Goal: Information Seeking & Learning: Learn about a topic

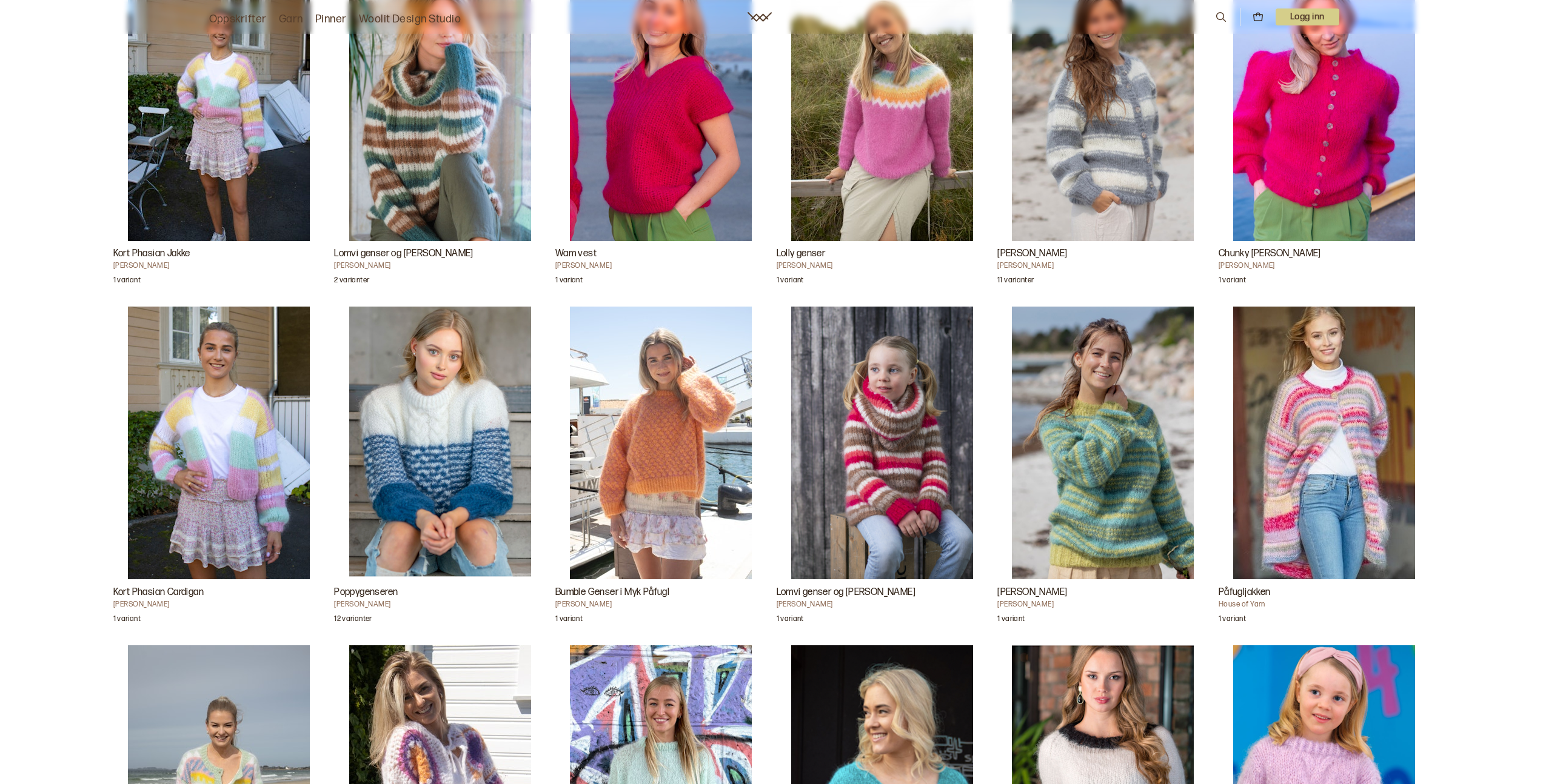
scroll to position [2706, 0]
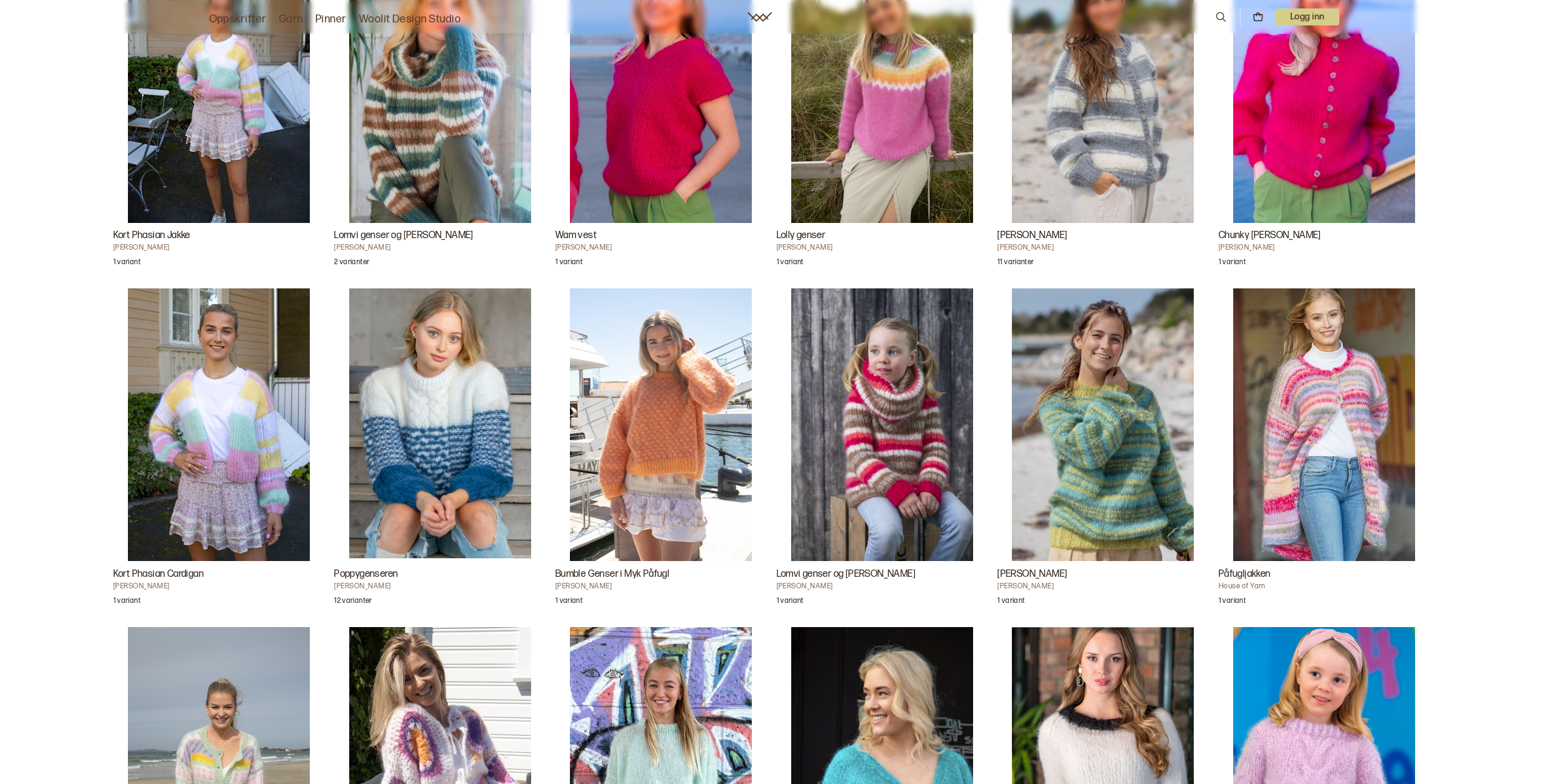
click at [665, 428] on img "Bumble Genser i Myk Påfugl" at bounding box center [660, 425] width 182 height 273
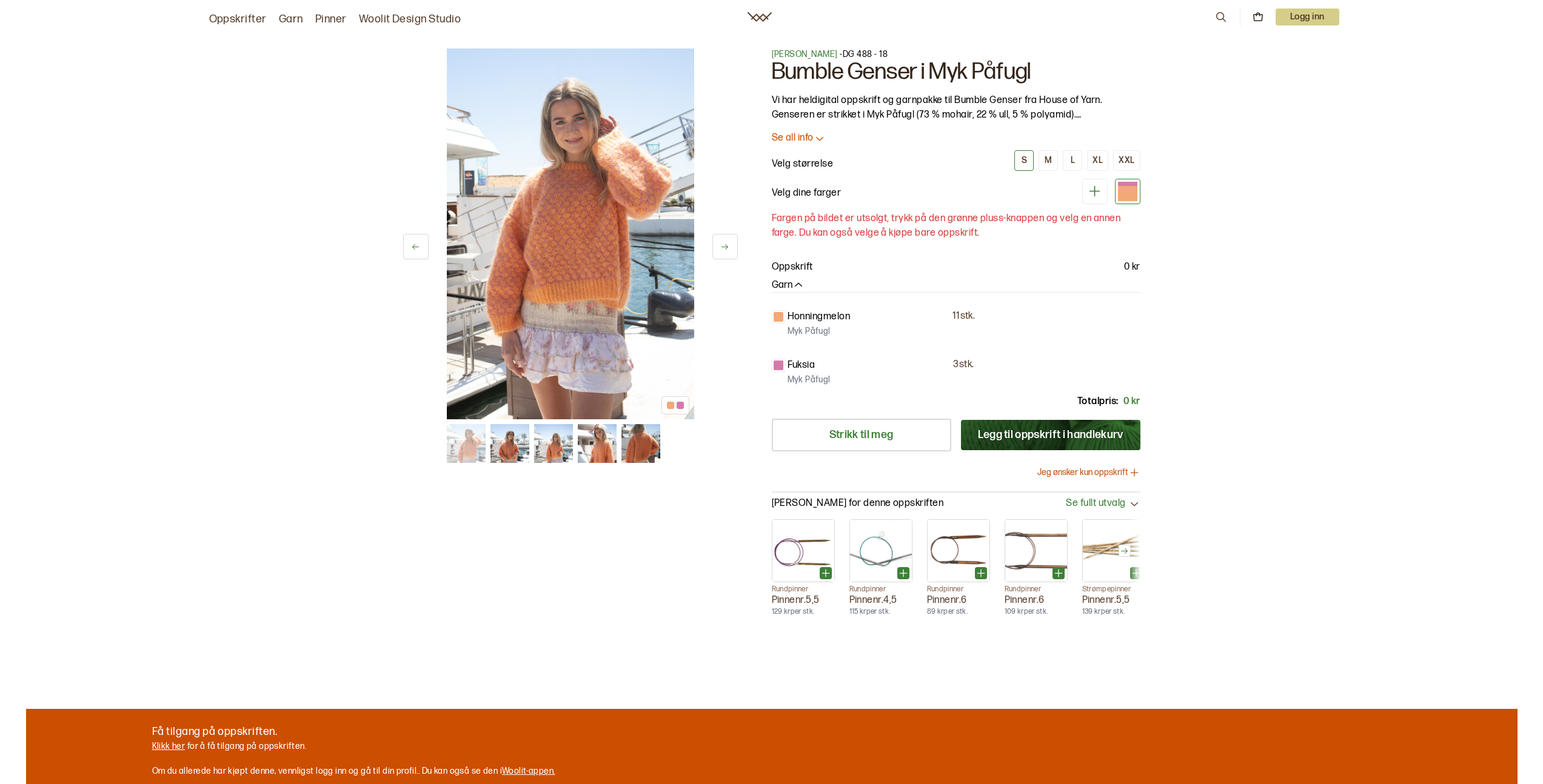
click at [639, 458] on img at bounding box center [641, 443] width 39 height 39
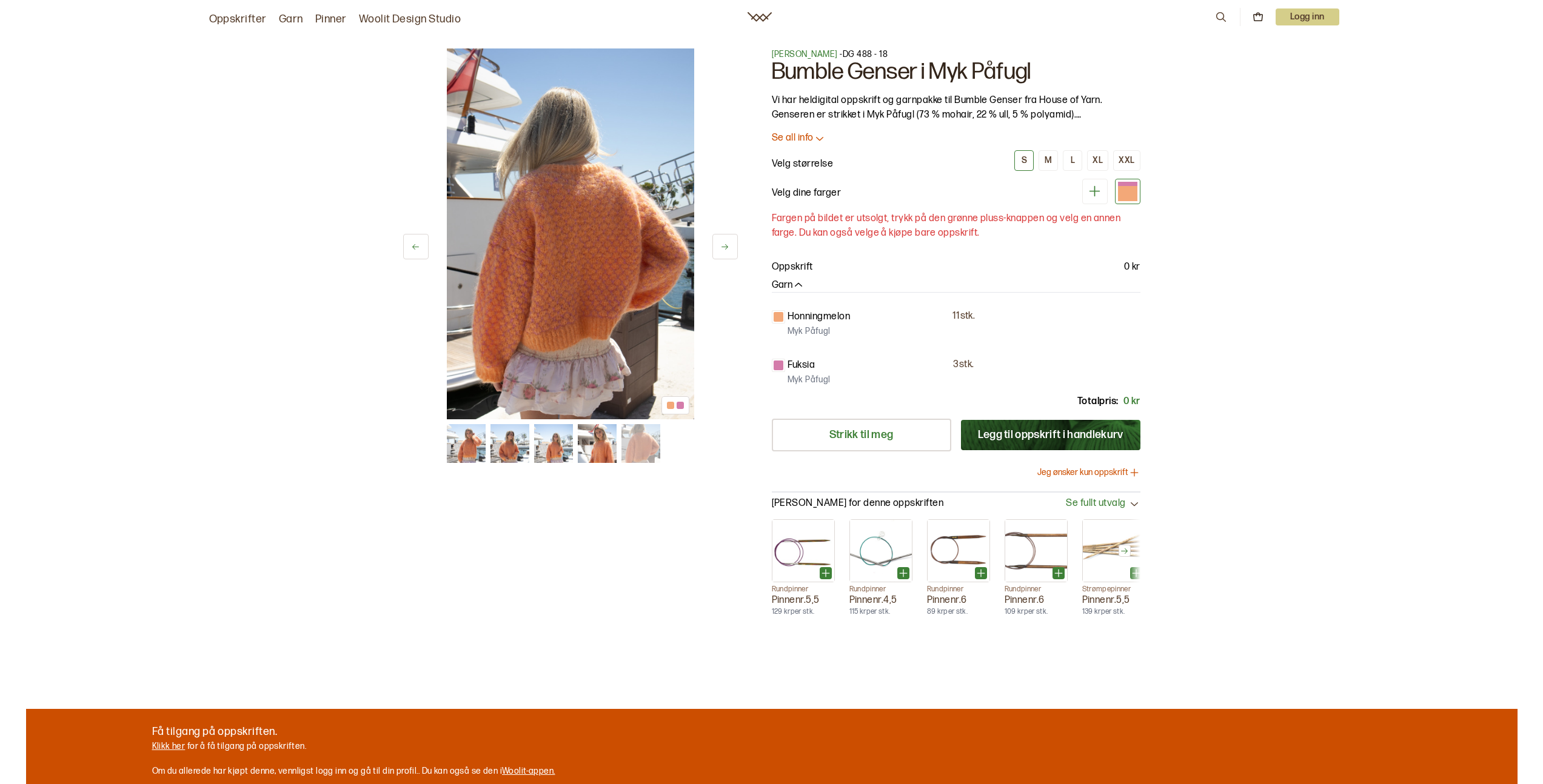
click at [598, 442] on img at bounding box center [597, 443] width 39 height 39
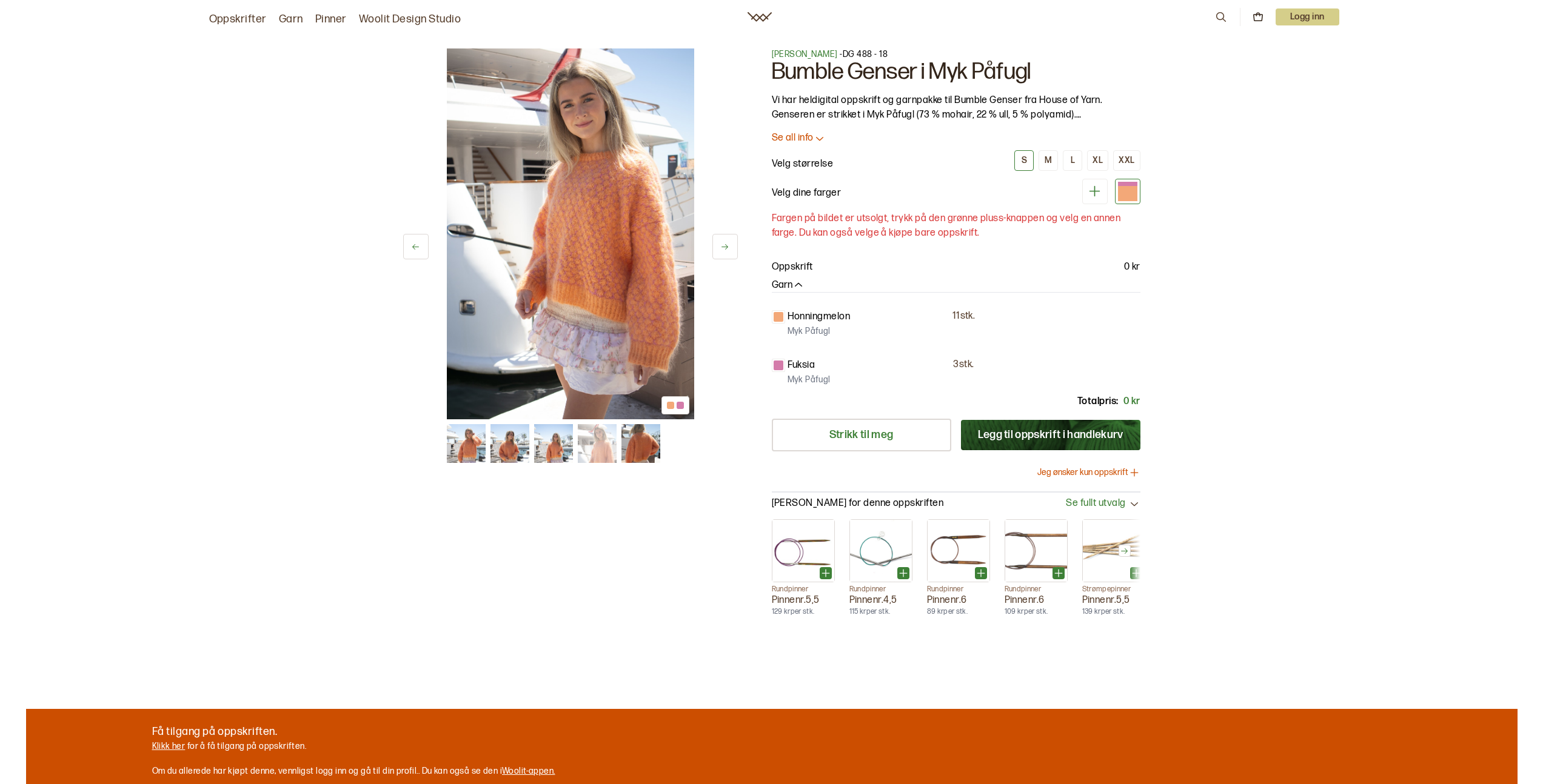
click at [559, 443] on img at bounding box center [554, 443] width 39 height 39
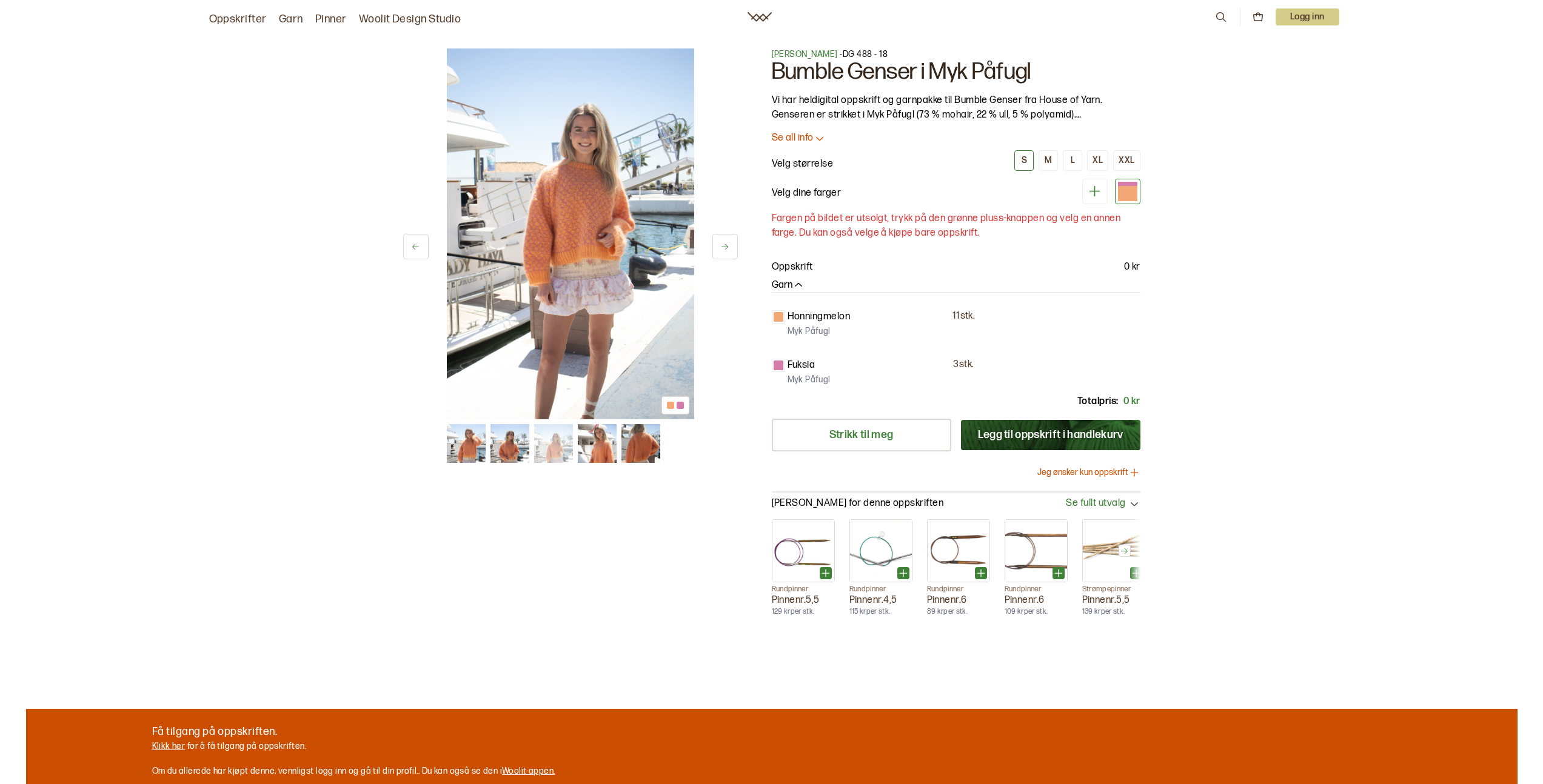
click at [507, 440] on img at bounding box center [510, 443] width 39 height 39
